Goal: Task Accomplishment & Management: Use online tool/utility

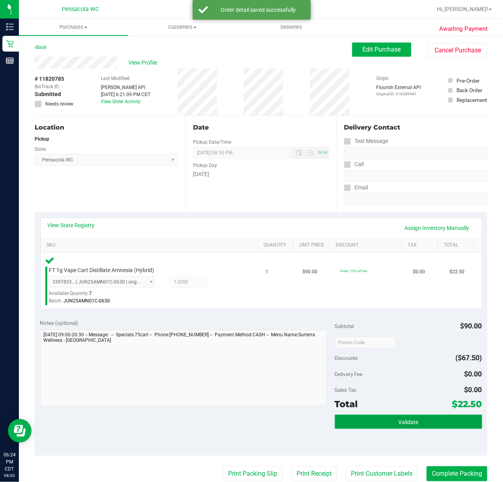
click at [418, 425] on button "Validate" at bounding box center [408, 421] width 147 height 14
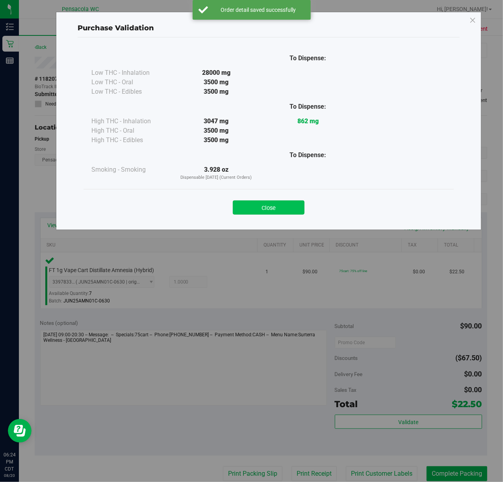
click at [291, 207] on button "Close" at bounding box center [269, 207] width 72 height 14
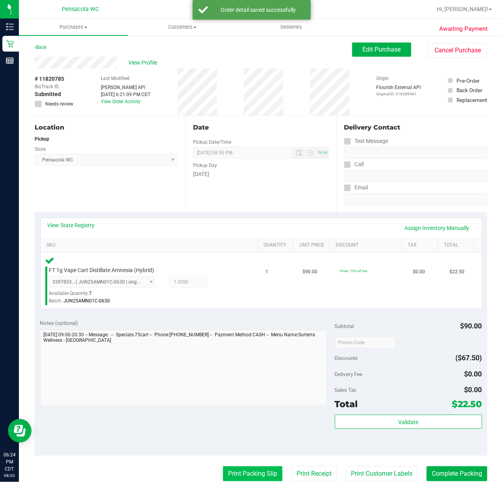
click at [249, 470] on button "Print Packing Slip" at bounding box center [252, 473] width 59 height 15
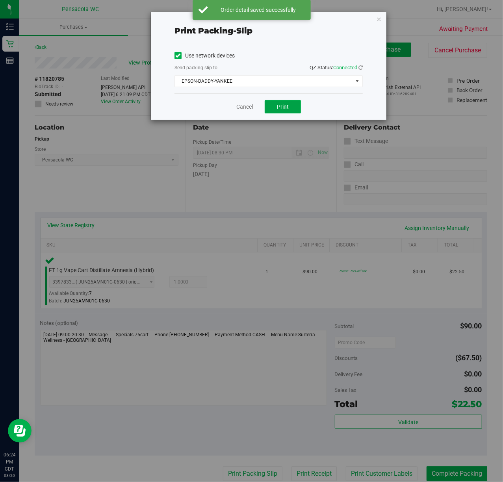
click at [291, 107] on button "Print" at bounding box center [283, 106] width 36 height 13
click at [283, 80] on span "EPSON-DADDY-YANKEE" at bounding box center [264, 81] width 178 height 11
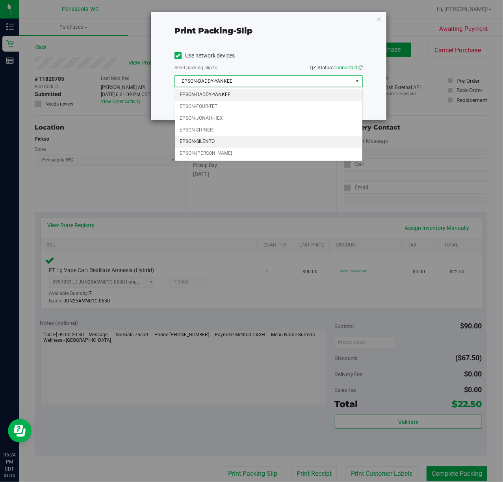
click at [215, 146] on li "EPSON-SILENTO" at bounding box center [268, 142] width 187 height 12
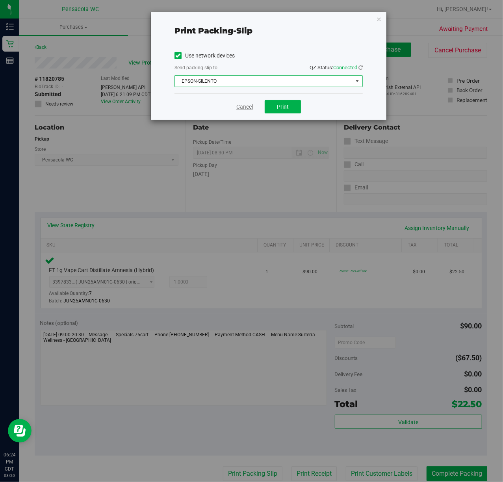
click at [247, 105] on link "Cancel" at bounding box center [244, 107] width 17 height 8
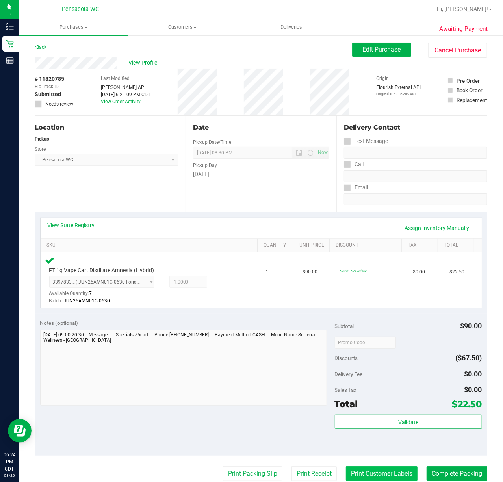
click at [393, 470] on button "Print Customer Labels" at bounding box center [382, 473] width 72 height 15
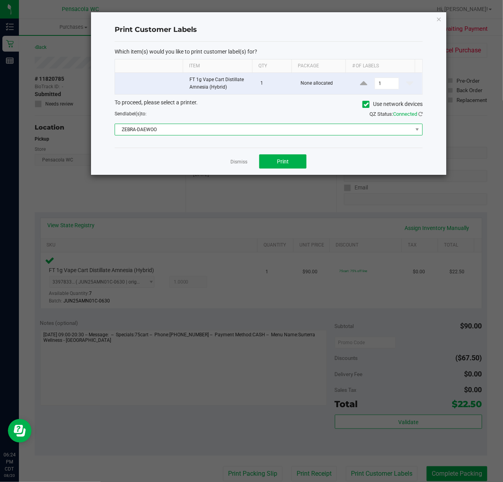
click at [226, 135] on span "ZEBRA-DAEWOO" at bounding box center [263, 129] width 297 height 11
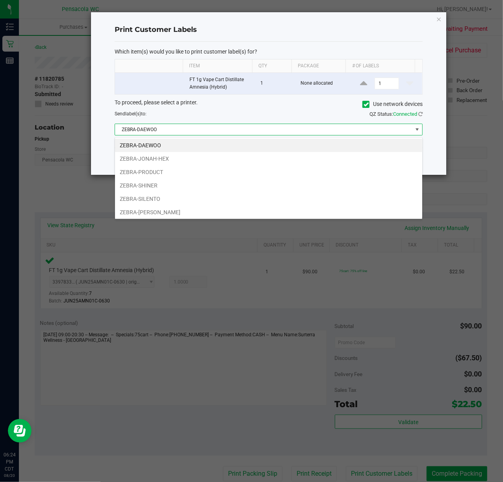
scroll to position [12, 308]
click at [164, 199] on li "ZEBRA-SILENTO" at bounding box center [268, 198] width 307 height 13
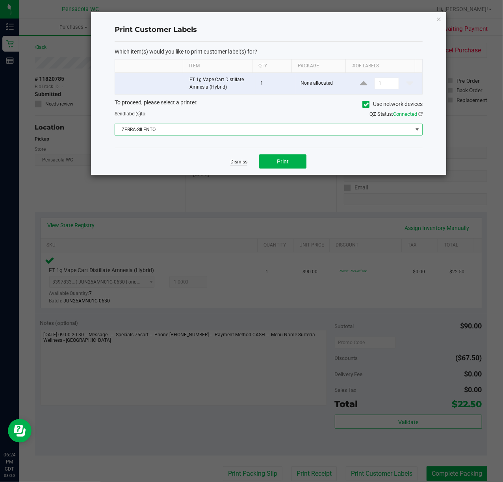
click at [238, 163] on link "Dismiss" at bounding box center [238, 162] width 17 height 7
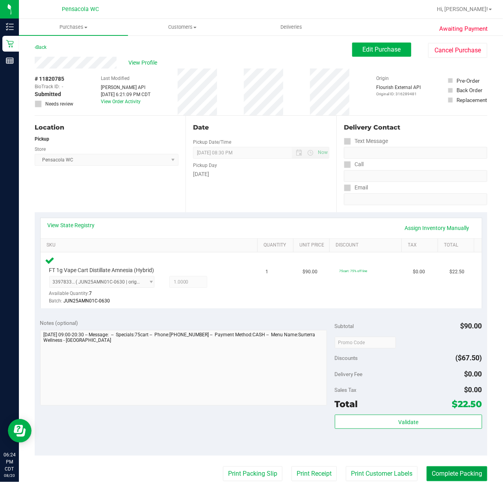
click at [473, 472] on button "Complete Packing" at bounding box center [456, 473] width 61 height 15
